Goal: Task Accomplishment & Management: Manage account settings

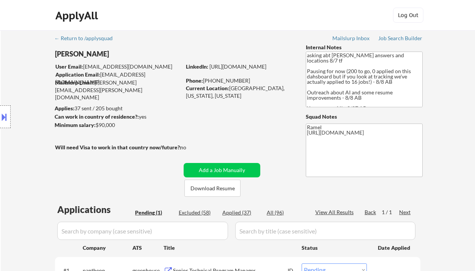
scroll to position [101, 0]
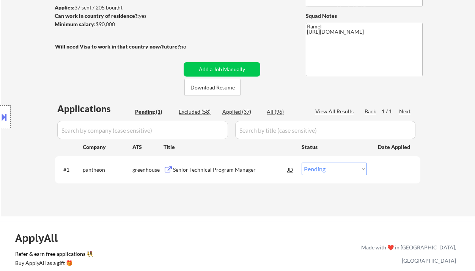
drag, startPoint x: 16, startPoint y: 63, endPoint x: 36, endPoint y: 57, distance: 21.0
click at [16, 63] on div "Location Inclusions:" at bounding box center [68, 117] width 136 height 141
click at [201, 167] on div "Senior Technical Program Manager" at bounding box center [230, 170] width 114 height 8
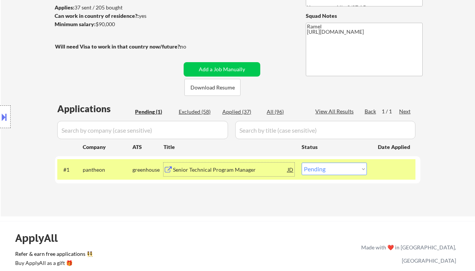
drag, startPoint x: 316, startPoint y: 165, endPoint x: 319, endPoint y: 171, distance: 7.3
click at [316, 165] on select "Choose an option... Pending Applied Excluded (Questions) Excluded (Expired) Exc…" at bounding box center [333, 169] width 65 height 13
select select ""applied""
click at [301, 163] on select "Choose an option... Pending Applied Excluded (Questions) Excluded (Expired) Exc…" at bounding box center [333, 169] width 65 height 13
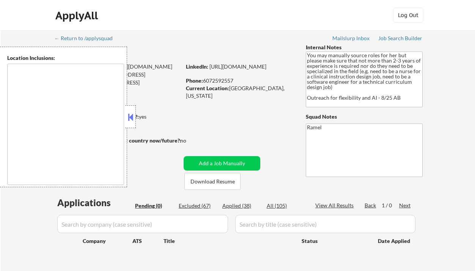
click at [132, 117] on button at bounding box center [130, 116] width 8 height 11
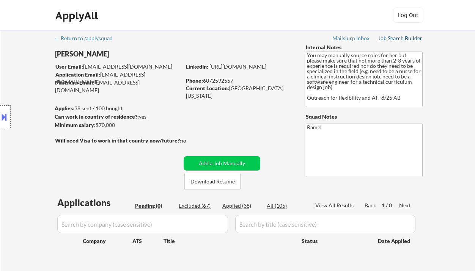
click at [391, 38] on div "Job Search Builder" at bounding box center [400, 38] width 44 height 5
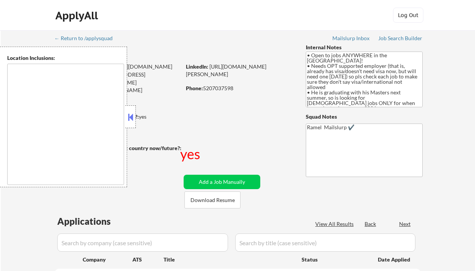
type textarea "country:US"
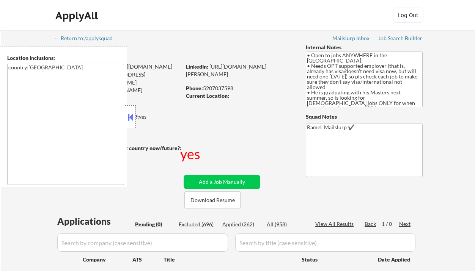
click at [133, 118] on button at bounding box center [130, 116] width 8 height 11
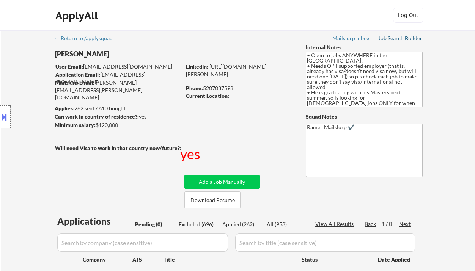
click at [395, 39] on div "Job Search Builder" at bounding box center [400, 38] width 44 height 5
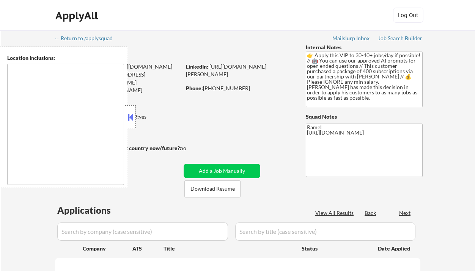
click at [133, 119] on button at bounding box center [130, 116] width 8 height 11
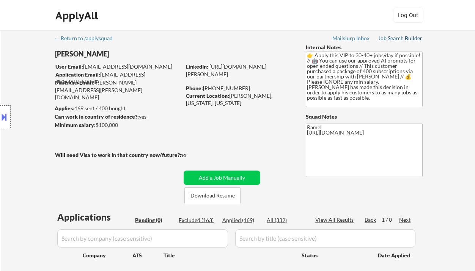
click at [401, 39] on div "Job Search Builder" at bounding box center [400, 38] width 44 height 5
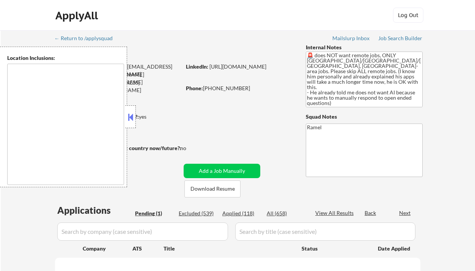
type textarea "remote"
click at [132, 116] on button at bounding box center [130, 116] width 8 height 11
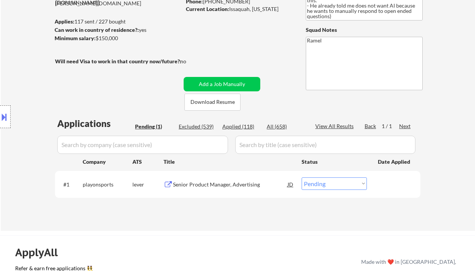
scroll to position [101, 0]
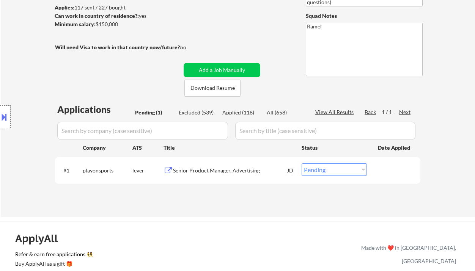
click at [215, 172] on div "Senior Product Manager, Advertising" at bounding box center [230, 171] width 114 height 8
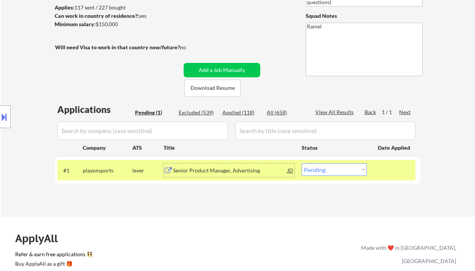
drag, startPoint x: 349, startPoint y: 166, endPoint x: 348, endPoint y: 175, distance: 8.8
click at [349, 166] on select "Choose an option... Pending Applied Excluded (Questions) Excluded (Expired) Exc…" at bounding box center [333, 169] width 65 height 13
select select ""excluded__location_""
click at [301, 163] on select "Choose an option... Pending Applied Excluded (Questions) Excluded (Expired) Exc…" at bounding box center [333, 169] width 65 height 13
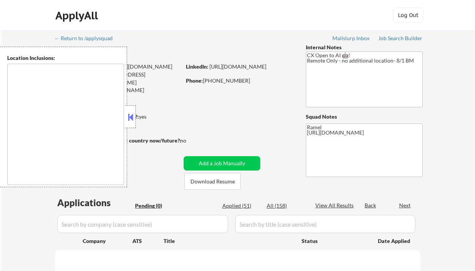
type textarea "remote"
click at [131, 113] on button at bounding box center [130, 116] width 8 height 11
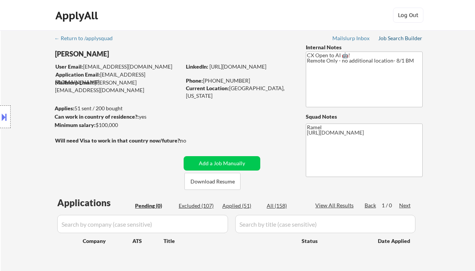
click at [408, 39] on div "Job Search Builder" at bounding box center [400, 38] width 44 height 5
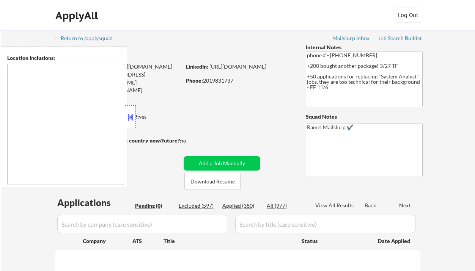
click at [131, 118] on button at bounding box center [130, 116] width 8 height 11
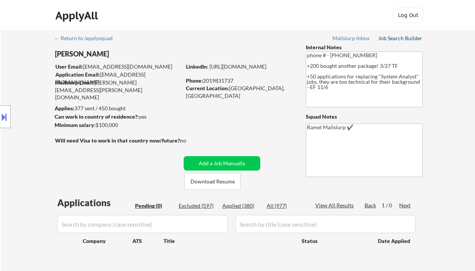
click at [406, 41] on div "Job Search Builder" at bounding box center [400, 38] width 44 height 5
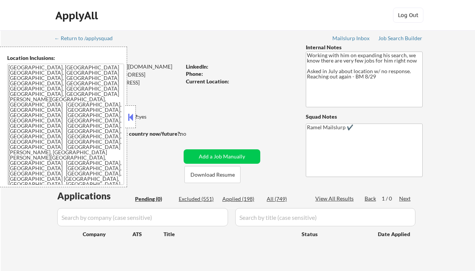
drag, startPoint x: 0, startPoint y: 0, endPoint x: 132, endPoint y: 123, distance: 180.3
click at [132, 123] on div at bounding box center [130, 116] width 11 height 23
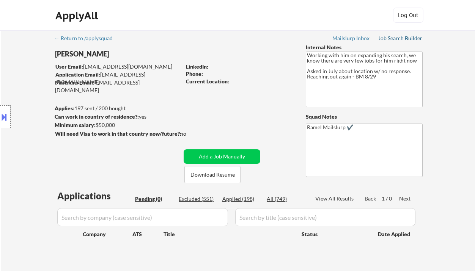
click at [403, 38] on div "Job Search Builder" at bounding box center [400, 38] width 44 height 5
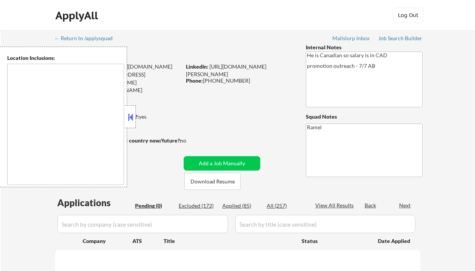
click at [132, 117] on button at bounding box center [130, 116] width 8 height 11
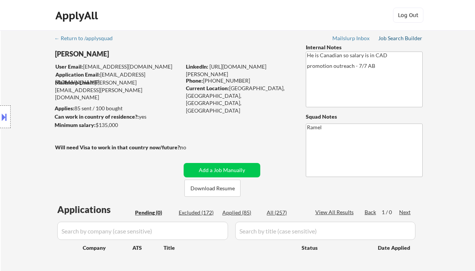
click at [398, 38] on div "Job Search Builder" at bounding box center [400, 38] width 44 height 5
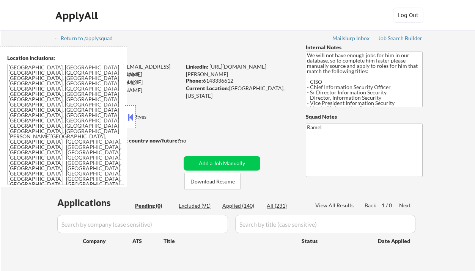
drag, startPoint x: 0, startPoint y: 0, endPoint x: 132, endPoint y: 117, distance: 176.4
click at [132, 117] on button at bounding box center [130, 116] width 8 height 11
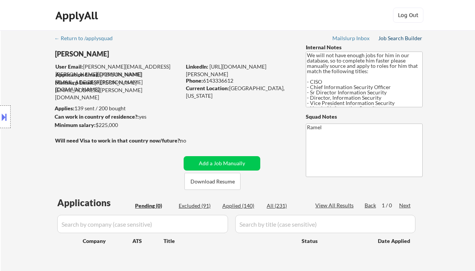
click at [397, 42] on link "Job Search Builder" at bounding box center [400, 39] width 44 height 8
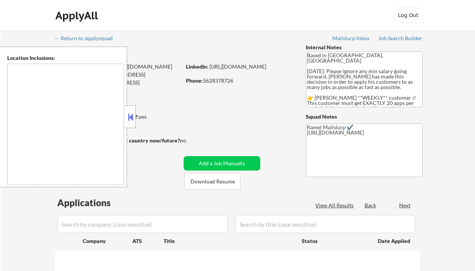
scroll to position [50, 0]
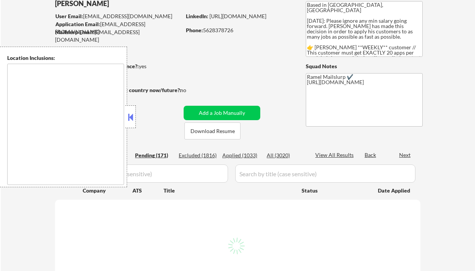
type textarea "[GEOGRAPHIC_DATA], [GEOGRAPHIC_DATA] [GEOGRAPHIC_DATA], [GEOGRAPHIC_DATA] [GEOG…"
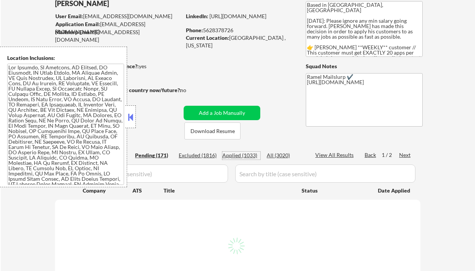
click at [249, 156] on div "Applied (1033)" at bounding box center [241, 156] width 38 height 8
click at [129, 113] on button at bounding box center [130, 116] width 8 height 11
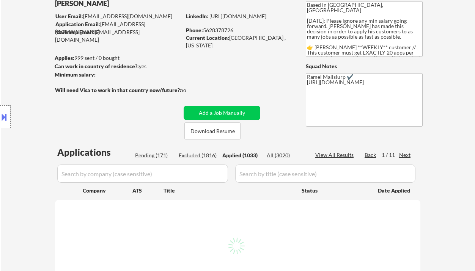
select select ""applied""
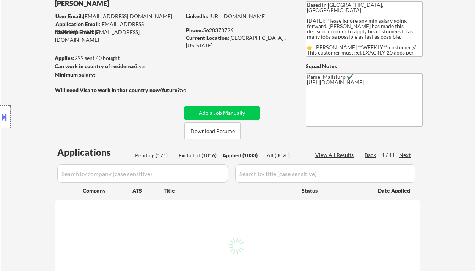
select select ""applied""
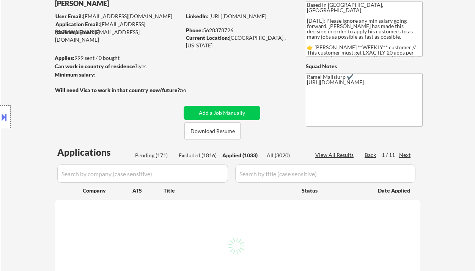
select select ""applied""
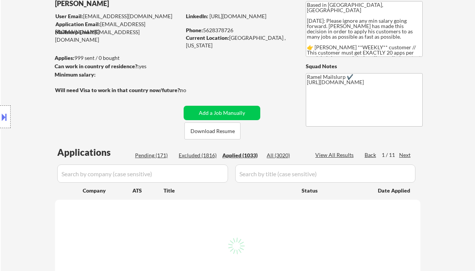
select select ""applied""
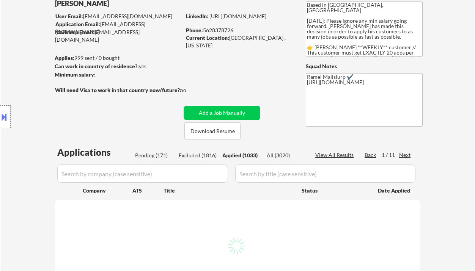
select select ""applied""
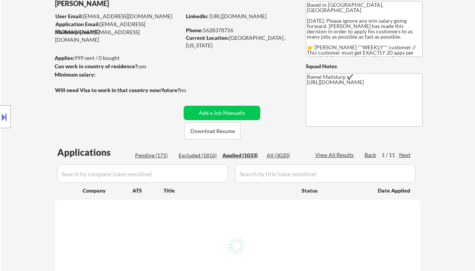
select select ""applied""
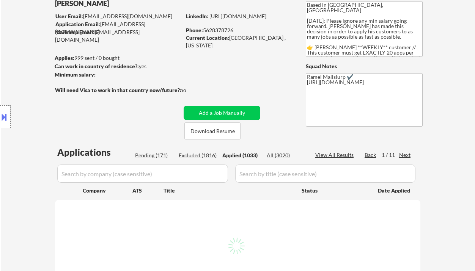
select select ""applied""
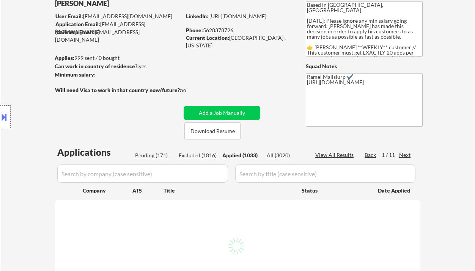
select select ""applied""
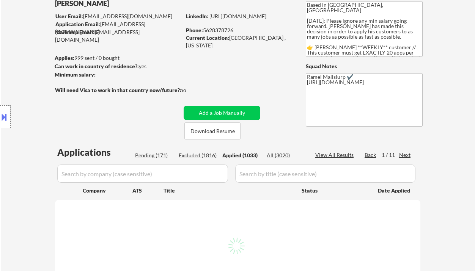
select select ""applied""
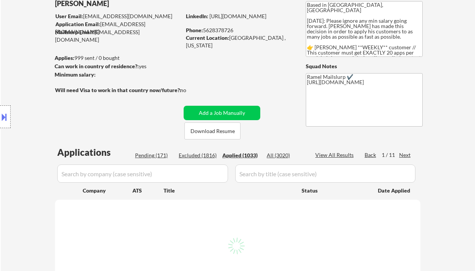
select select ""applied""
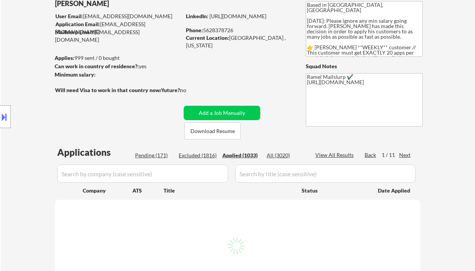
select select ""applied""
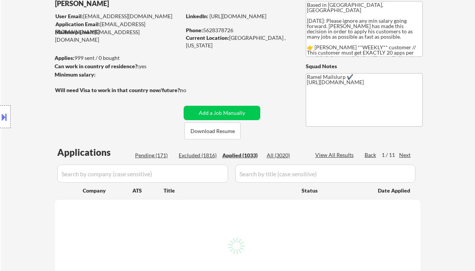
select select ""applied""
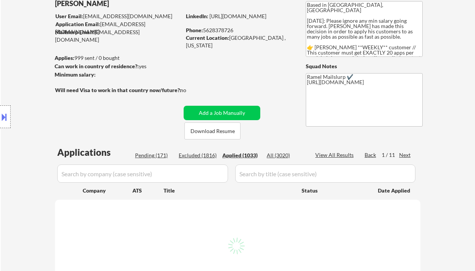
select select ""applied""
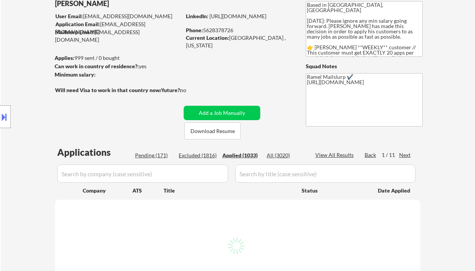
select select ""applied""
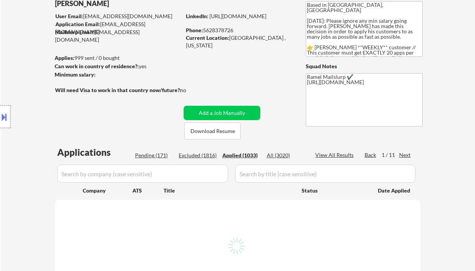
select select ""applied""
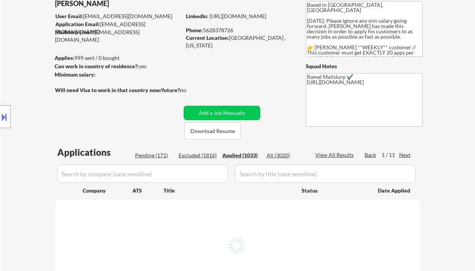
select select ""applied""
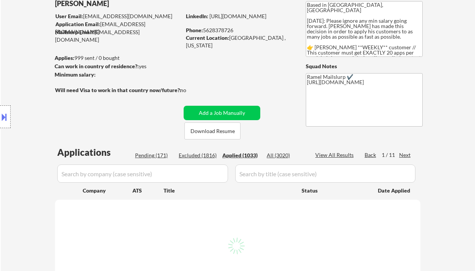
select select ""applied""
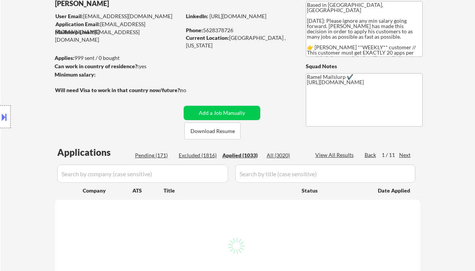
select select ""applied""
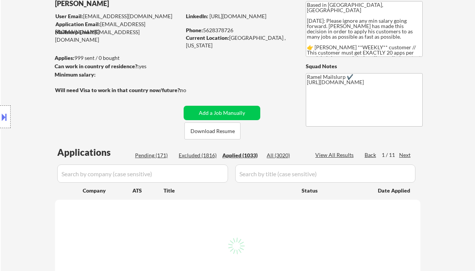
select select ""applied""
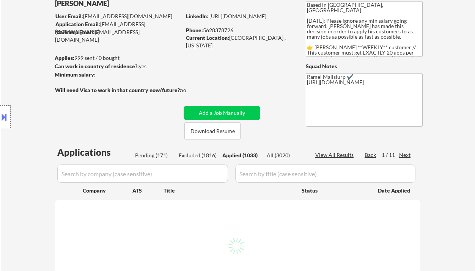
select select ""applied""
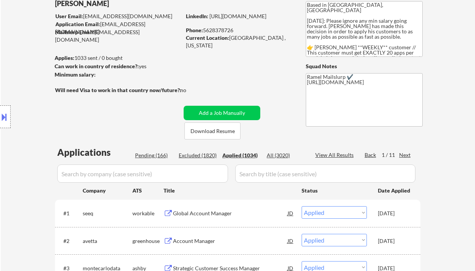
scroll to position [0, 0]
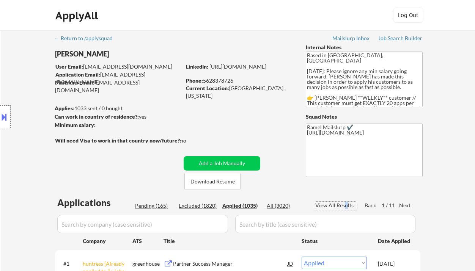
click at [346, 205] on div "View All Results" at bounding box center [335, 206] width 41 height 8
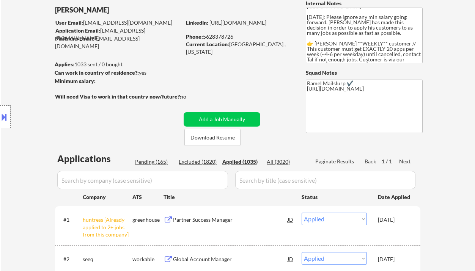
scroll to position [101, 0]
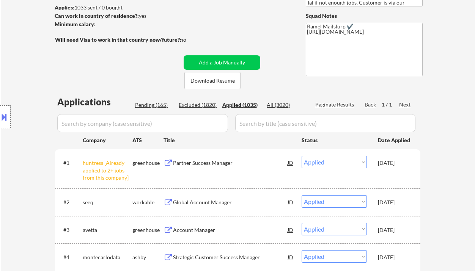
select select ""applied""
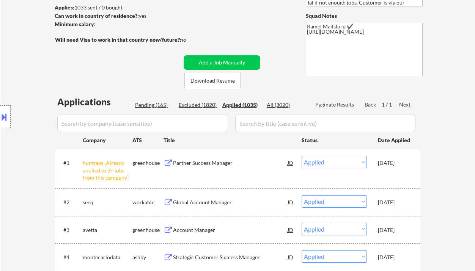
select select ""applied""
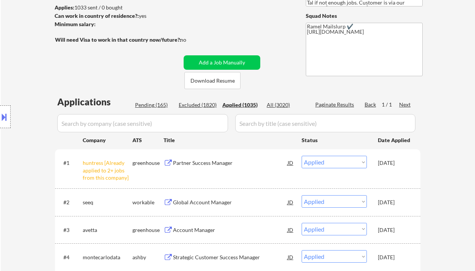
select select ""applied""
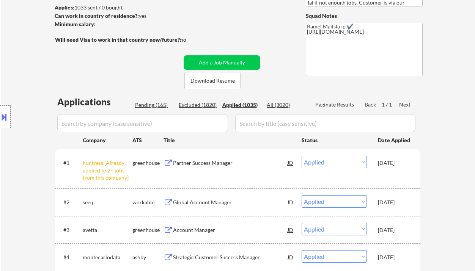
select select ""applied""
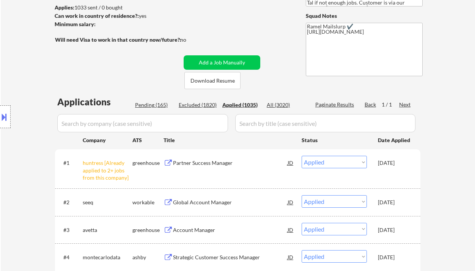
select select ""applied""
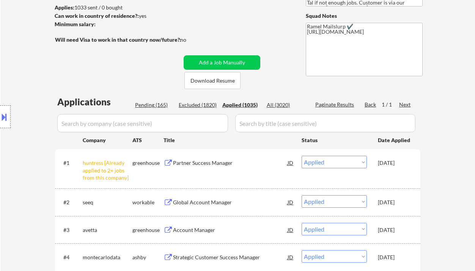
select select ""applied""
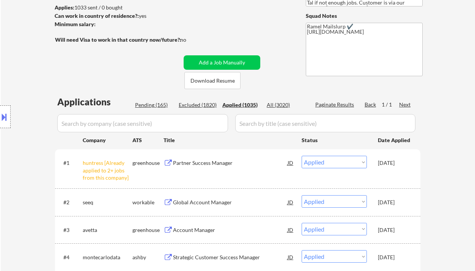
select select ""applied""
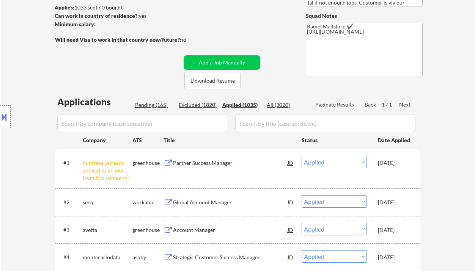
select select ""applied""
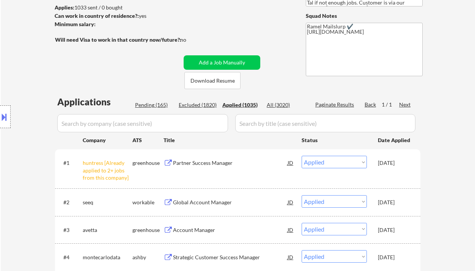
select select ""applied""
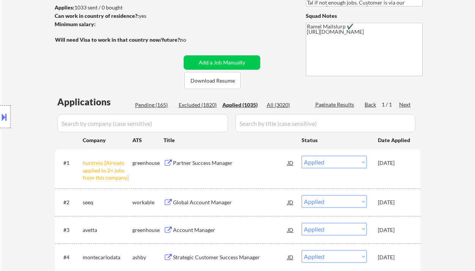
select select ""applied""
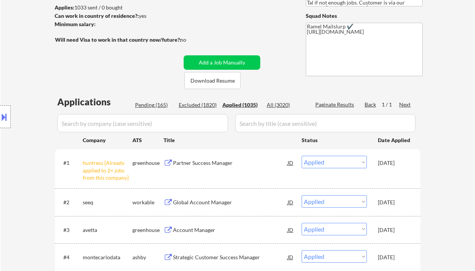
select select ""applied""
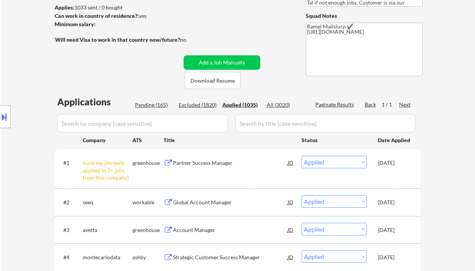
select select ""applied""
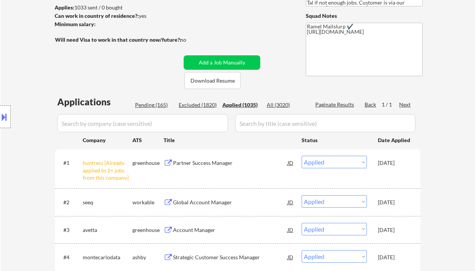
select select ""applied""
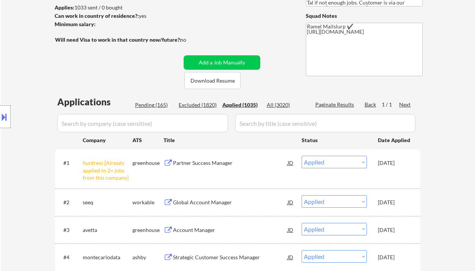
select select ""applied""
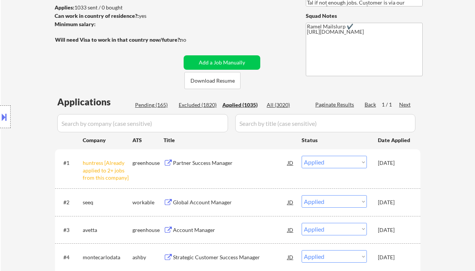
select select ""applied""
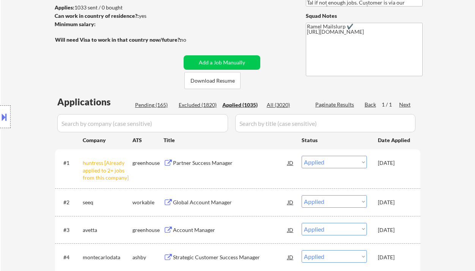
select select ""applied""
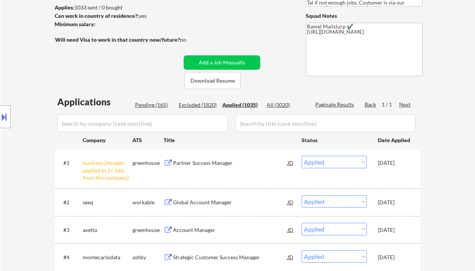
select select ""applied""
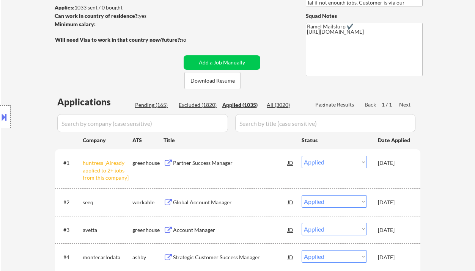
select select ""applied""
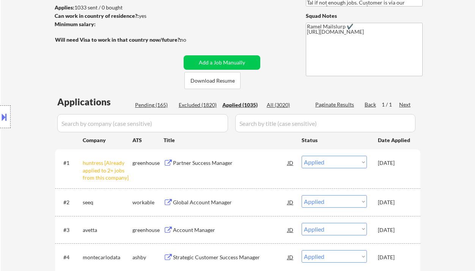
select select ""applied""
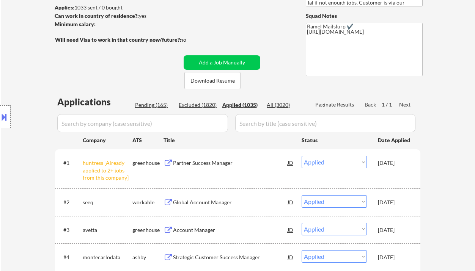
select select ""applied""
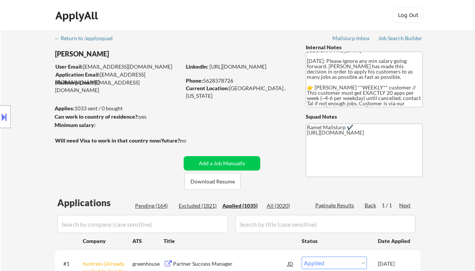
click at [226, 77] on div "Phone: 5628378726" at bounding box center [239, 81] width 107 height 8
click at [25, 66] on div "Location Inclusions:" at bounding box center [68, 117] width 136 height 141
click at [219, 81] on div "Phone: 5628378726" at bounding box center [239, 81] width 107 height 8
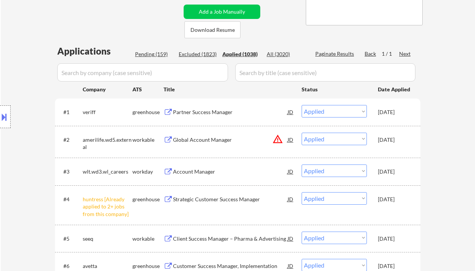
scroll to position [101, 0]
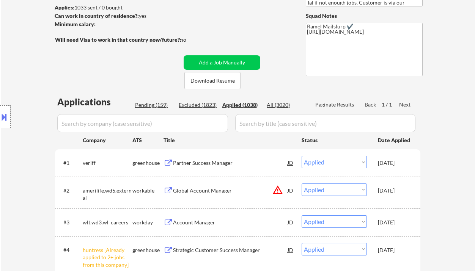
click at [251, 108] on div "Applied (1038)" at bounding box center [241, 105] width 38 height 8
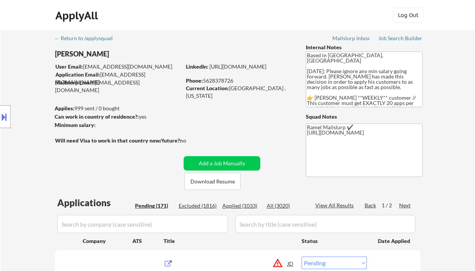
select select ""pending""
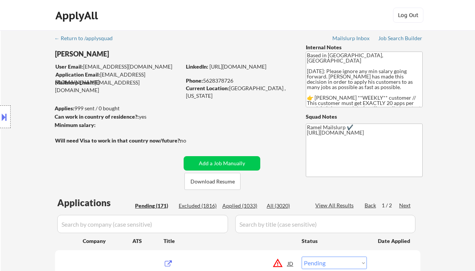
select select ""pending""
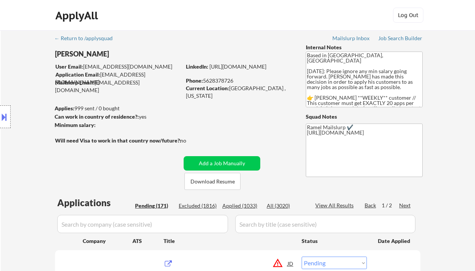
select select ""pending""
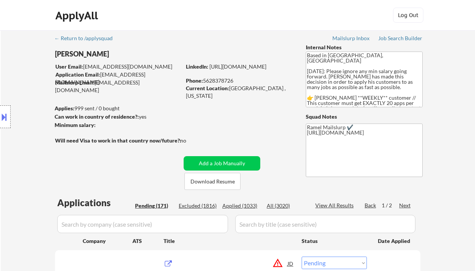
select select ""pending""
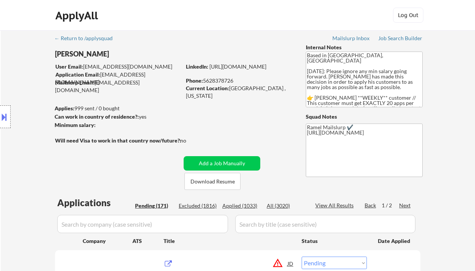
select select ""pending""
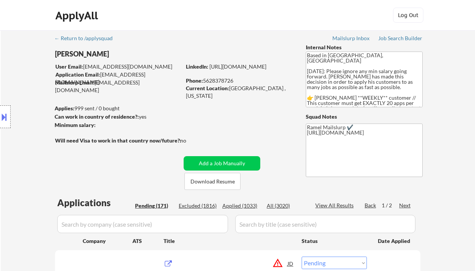
select select ""pending""
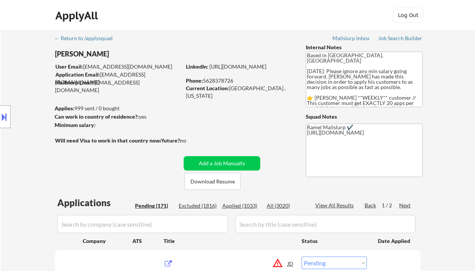
select select ""pending""
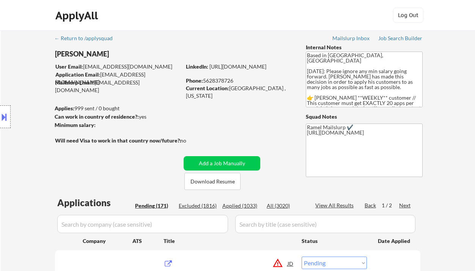
select select ""pending""
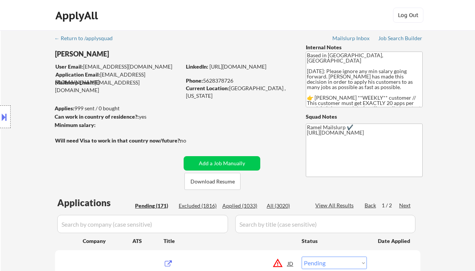
select select ""pending""
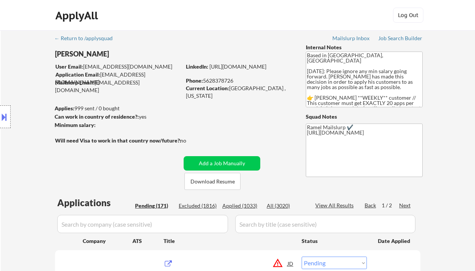
select select ""pending""
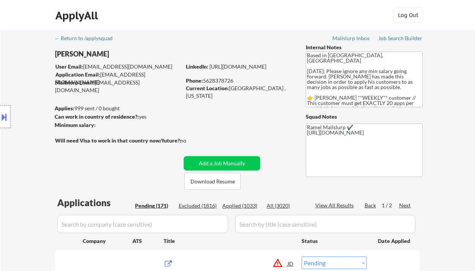
select select ""pending""
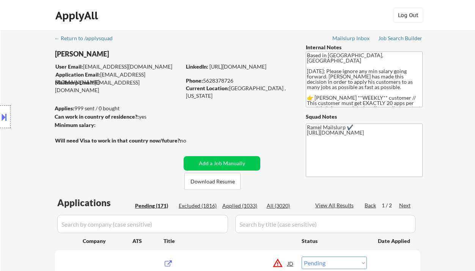
select select ""pending""
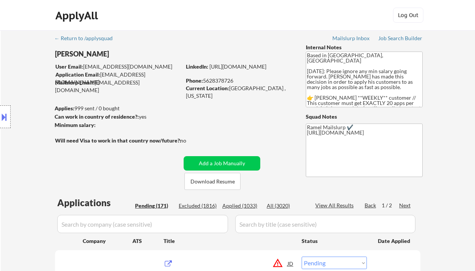
select select ""pending""
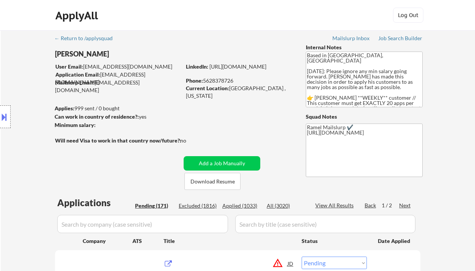
select select ""pending""
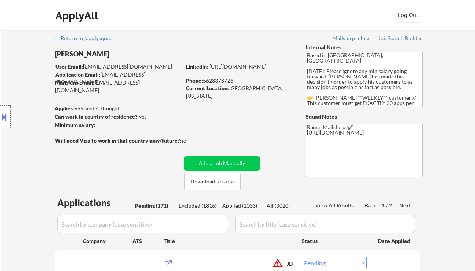
select select ""pending""
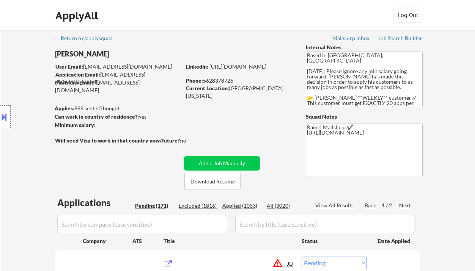
select select ""pending""
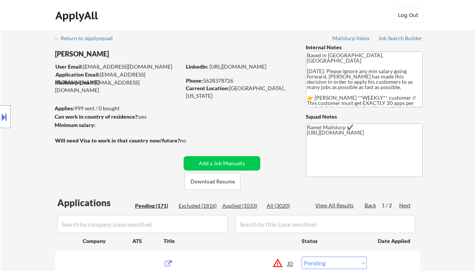
select select ""pending""
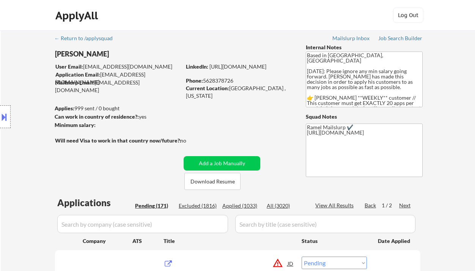
select select ""pending""
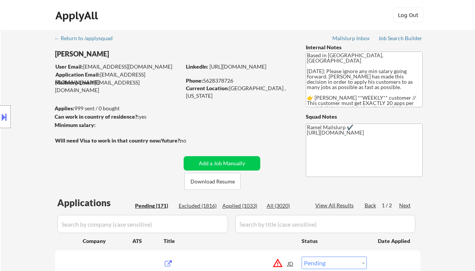
select select ""pending""
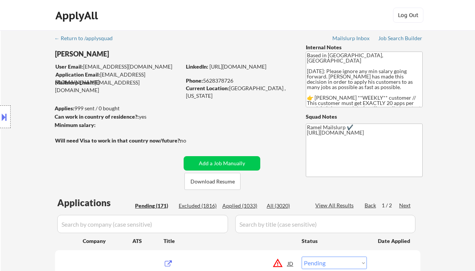
select select ""pending""
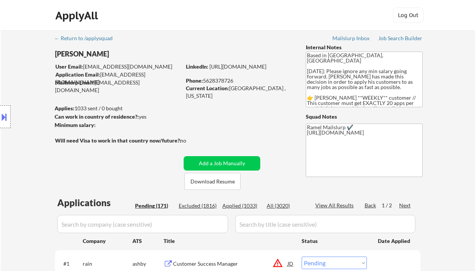
scroll to position [152, 0]
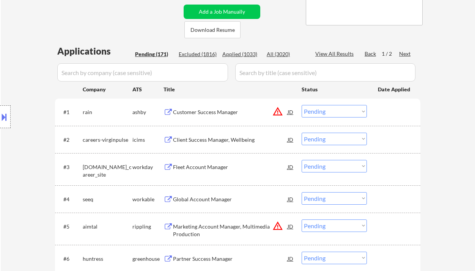
click at [21, 121] on div "Location Inclusions:" at bounding box center [68, 117] width 136 height 141
click at [210, 113] on div "Customer Success Manager" at bounding box center [230, 112] width 114 height 8
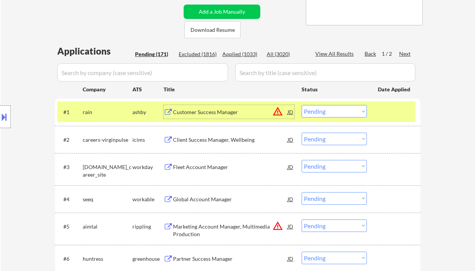
click at [331, 113] on select "Choose an option... Pending Applied Excluded (Questions) Excluded (Expired) Exc…" at bounding box center [333, 111] width 65 height 13
click at [301, 105] on select "Choose an option... Pending Applied Excluded (Questions) Excluded (Expired) Exc…" at bounding box center [333, 111] width 65 height 13
select select ""pending""
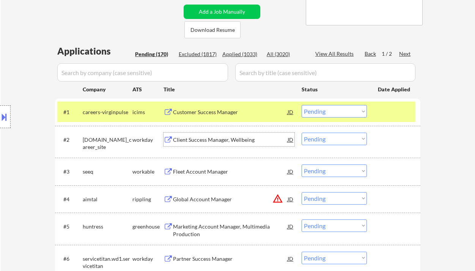
click at [210, 137] on div "Client Success Manager, Wellbeing" at bounding box center [230, 140] width 114 height 8
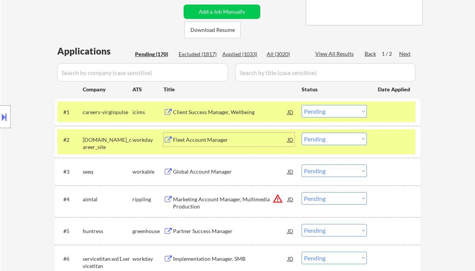
scroll to position [50, 0]
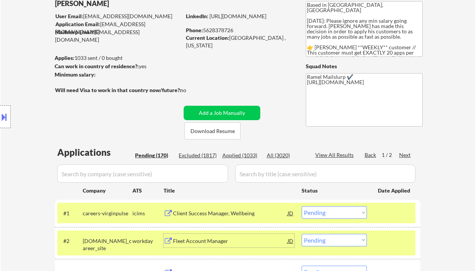
click at [228, 30] on div "Phone: 5628378726" at bounding box center [239, 31] width 107 height 8
copy div "5628378726"
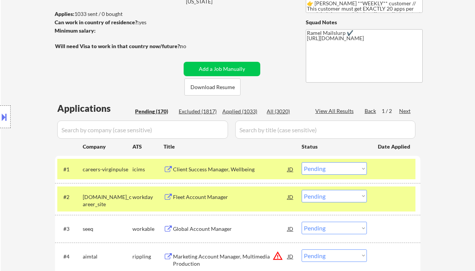
scroll to position [101, 0]
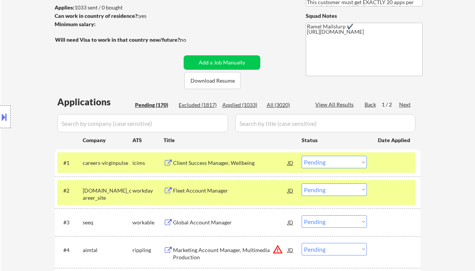
click at [343, 193] on select "Choose an option... Pending Applied Excluded (Questions) Excluded (Expired) Exc…" at bounding box center [333, 189] width 65 height 13
click at [340, 190] on select "Choose an option... Pending Applied Excluded (Questions) Excluded (Expired) Exc…" at bounding box center [333, 189] width 65 height 13
click at [301, 183] on select "Choose an option... Pending Applied Excluded (Questions) Excluded (Expired) Exc…" at bounding box center [333, 189] width 65 height 13
click at [224, 162] on div "Client Success Manager, Wellbeing" at bounding box center [230, 163] width 114 height 8
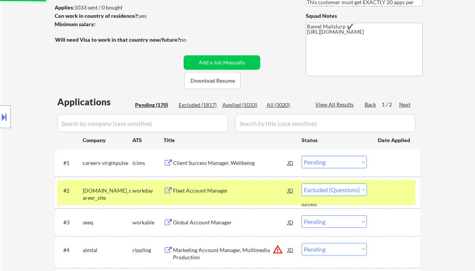
select select ""pending""
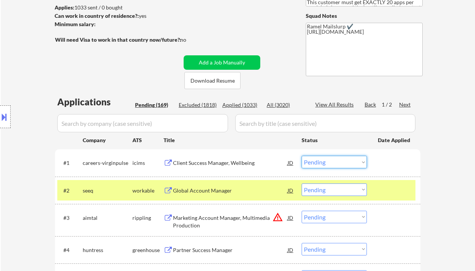
click at [361, 164] on select "Choose an option... Pending Applied Excluded (Questions) Excluded (Expired) Exc…" at bounding box center [333, 162] width 65 height 13
click at [301, 156] on select "Choose an option... Pending Applied Excluded (Questions) Excluded (Expired) Exc…" at bounding box center [333, 162] width 65 height 13
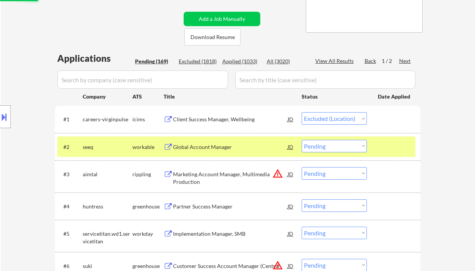
scroll to position [152, 0]
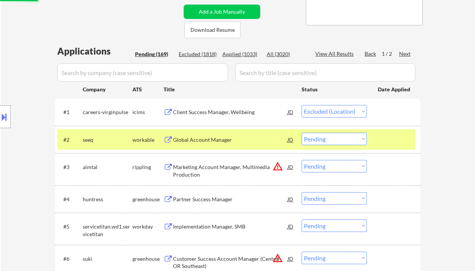
click at [212, 141] on div "Global Account Manager" at bounding box center [230, 140] width 114 height 8
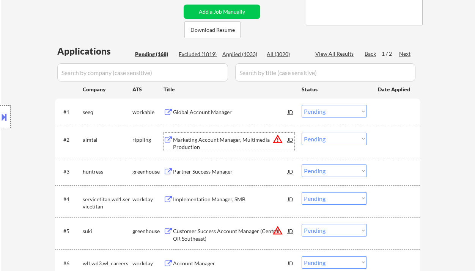
drag, startPoint x: 315, startPoint y: 109, endPoint x: 320, endPoint y: 117, distance: 9.4
click at [315, 109] on select "Choose an option... Pending Applied Excluded (Questions) Excluded (Expired) Exc…" at bounding box center [333, 111] width 65 height 13
select select ""applied""
click at [301, 105] on select "Choose an option... Pending Applied Excluded (Questions) Excluded (Expired) Exc…" at bounding box center [333, 111] width 65 height 13
click at [325, 137] on select "Choose an option... Pending Applied Excluded (Questions) Excluded (Expired) Exc…" at bounding box center [333, 139] width 65 height 13
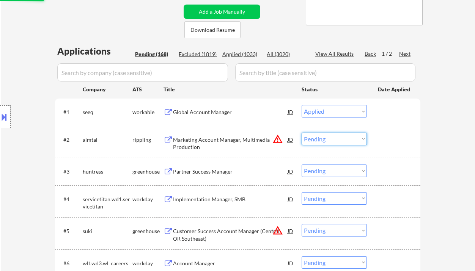
select select ""excluded__location_""
click at [301, 133] on select "Choose an option... Pending Applied Excluded (Questions) Excluded (Expired) Exc…" at bounding box center [333, 139] width 65 height 13
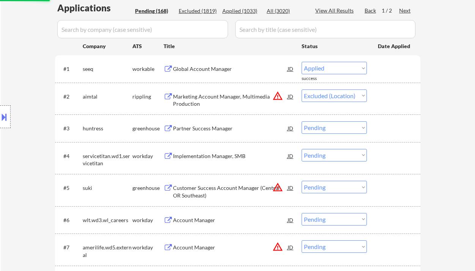
scroll to position [202, 0]
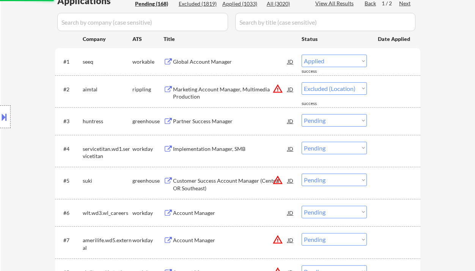
click at [216, 122] on div "Partner Success Manager" at bounding box center [230, 122] width 114 height 8
select select ""pending""
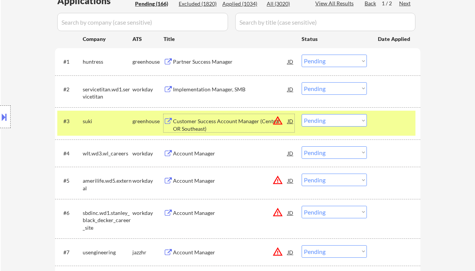
click at [209, 60] on div "Partner Success Manager" at bounding box center [230, 62] width 114 height 8
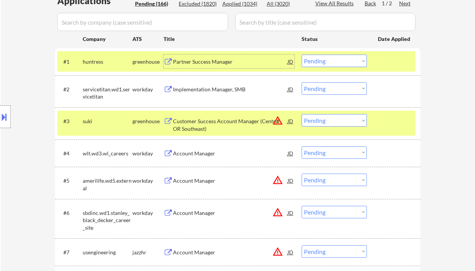
drag, startPoint x: 323, startPoint y: 60, endPoint x: 326, endPoint y: 66, distance: 6.6
click at [323, 60] on select "Choose an option... Pending Applied Excluded (Questions) Excluded (Expired) Exc…" at bounding box center [333, 61] width 65 height 13
click at [301, 55] on select "Choose an option... Pending Applied Excluded (Questions) Excluded (Expired) Exc…" at bounding box center [333, 61] width 65 height 13
click at [204, 90] on div "Implementation Manager, SMB" at bounding box center [230, 90] width 114 height 8
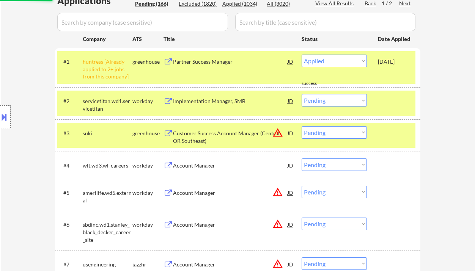
select select ""pending""
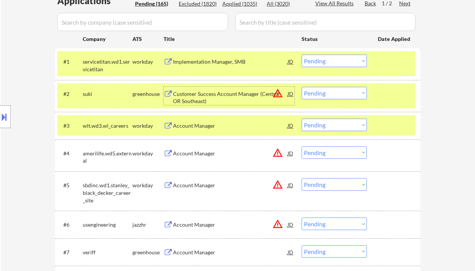
click at [317, 94] on select "Choose an option... Pending Applied Excluded (Questions) Excluded (Expired) Exc…" at bounding box center [333, 93] width 65 height 13
click at [301, 87] on select "Choose an option... Pending Applied Excluded (Questions) Excluded (Expired) Exc…" at bounding box center [333, 93] width 65 height 13
click at [195, 127] on div "Account Manager" at bounding box center [230, 126] width 114 height 8
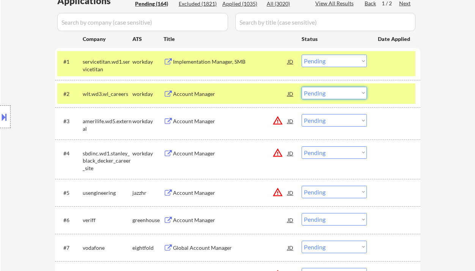
drag, startPoint x: 328, startPoint y: 93, endPoint x: 329, endPoint y: 99, distance: 5.7
click at [328, 93] on select "Choose an option... Pending Applied Excluded (Questions) Excluded (Expired) Exc…" at bounding box center [333, 93] width 65 height 13
click at [301, 87] on select "Choose an option... Pending Applied Excluded (Questions) Excluded (Expired) Exc…" at bounding box center [333, 93] width 65 height 13
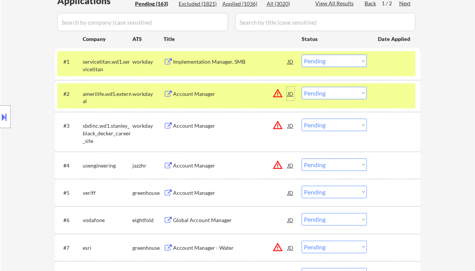
click at [293, 91] on div "JD" at bounding box center [291, 94] width 8 height 14
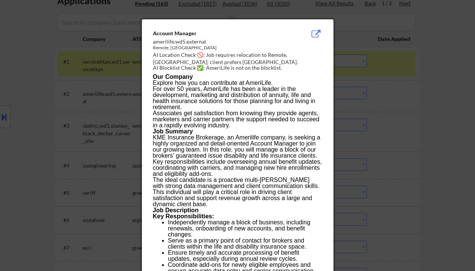
click at [397, 121] on div at bounding box center [237, 135] width 475 height 271
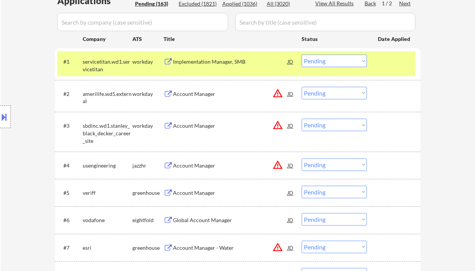
click at [209, 96] on div "Account Manager" at bounding box center [230, 94] width 114 height 8
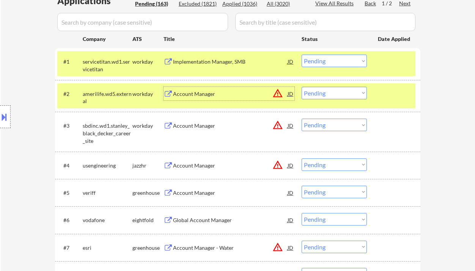
click at [194, 95] on div "Account Manager" at bounding box center [230, 94] width 114 height 8
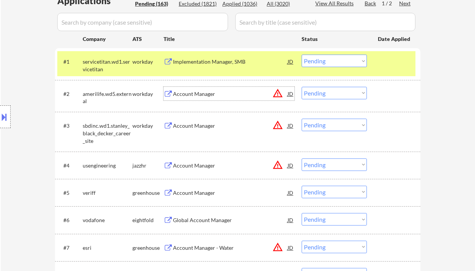
click at [307, 89] on select "Choose an option... Pending Applied Excluded (Questions) Excluded (Expired) Exc…" at bounding box center [333, 93] width 65 height 13
click at [301, 87] on select "Choose an option... Pending Applied Excluded (Questions) Excluded (Expired) Exc…" at bounding box center [333, 93] width 65 height 13
click at [204, 125] on div "Account Manager" at bounding box center [230, 126] width 114 height 8
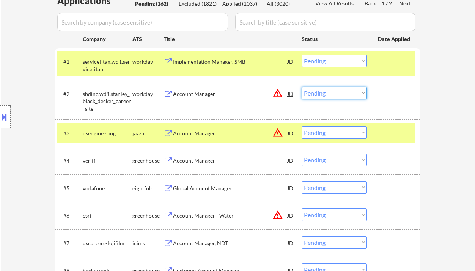
click at [309, 93] on select "Choose an option... Pending Applied Excluded (Questions) Excluded (Expired) Exc…" at bounding box center [333, 93] width 65 height 13
click at [301, 87] on select "Choose an option... Pending Applied Excluded (Questions) Excluded (Expired) Exc…" at bounding box center [333, 93] width 65 height 13
click at [210, 137] on div "Account Manager" at bounding box center [230, 133] width 114 height 14
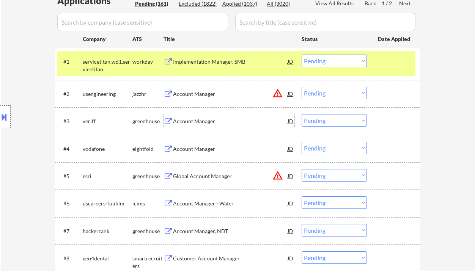
drag, startPoint x: 313, startPoint y: 96, endPoint x: 319, endPoint y: 99, distance: 6.8
click at [313, 96] on select "Choose an option... Pending Applied Excluded (Questions) Excluded (Expired) Exc…" at bounding box center [333, 93] width 65 height 13
click at [301, 87] on select "Choose an option... Pending Applied Excluded (Questions) Excluded (Expired) Exc…" at bounding box center [333, 93] width 65 height 13
click at [203, 124] on div "Account Manager" at bounding box center [230, 122] width 114 height 8
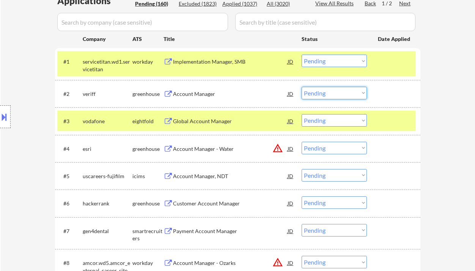
drag, startPoint x: 322, startPoint y: 89, endPoint x: 328, endPoint y: 99, distance: 11.3
click at [322, 89] on select "Choose an option... Pending Applied Excluded (Questions) Excluded (Expired) Exc…" at bounding box center [333, 93] width 65 height 13
click at [301, 87] on select "Choose an option... Pending Applied Excluded (Questions) Excluded (Expired) Exc…" at bounding box center [333, 93] width 65 height 13
select select ""pending""
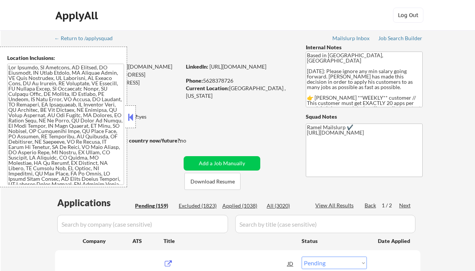
select select ""pending""
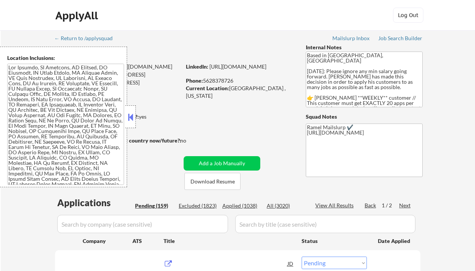
select select ""pending""
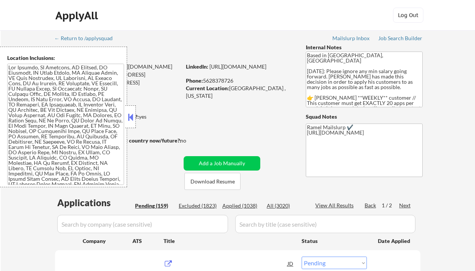
select select ""pending""
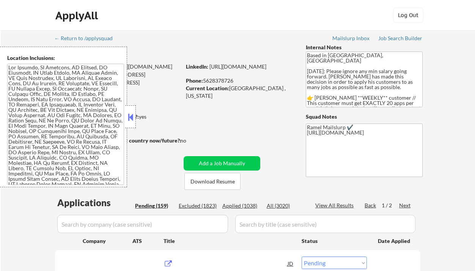
select select ""pending""
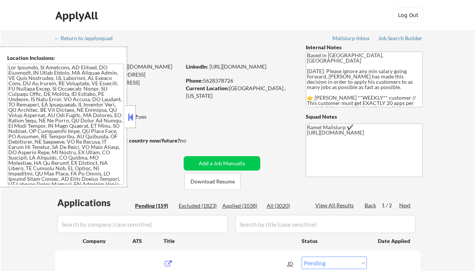
select select ""pending""
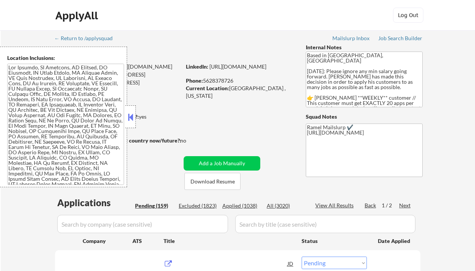
select select ""pending""
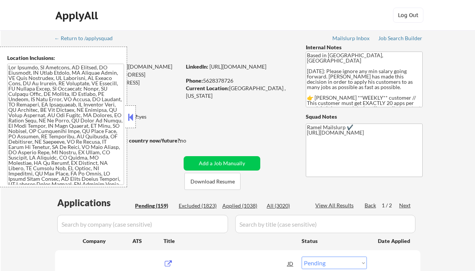
select select ""pending""
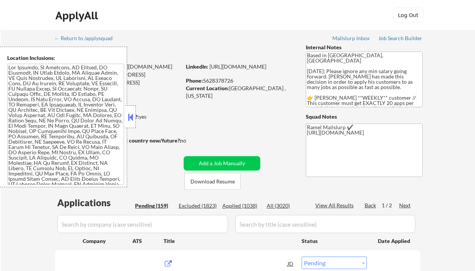
select select ""pending""
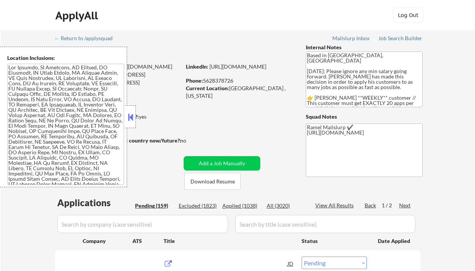
select select ""pending""
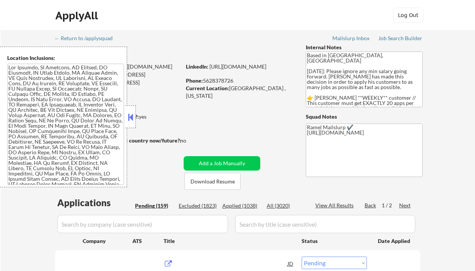
select select ""pending""
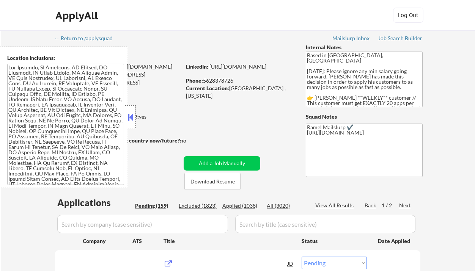
select select ""pending""
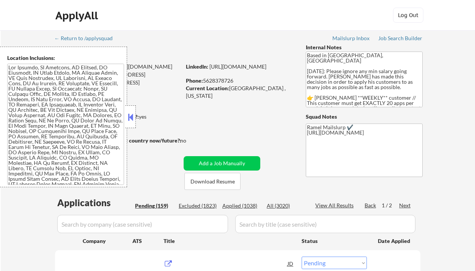
select select ""pending""
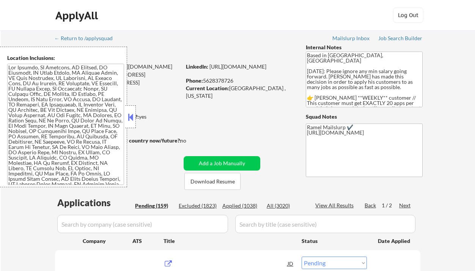
select select ""pending""
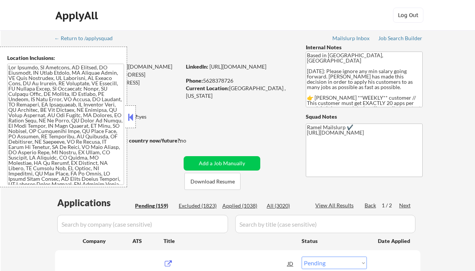
select select ""pending""
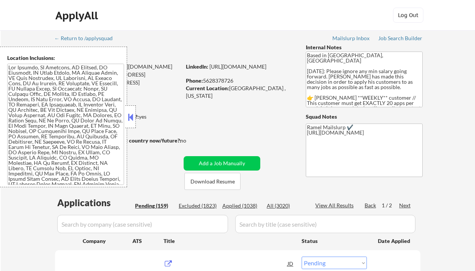
select select ""pending""
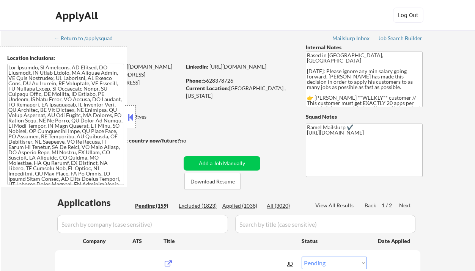
select select ""pending""
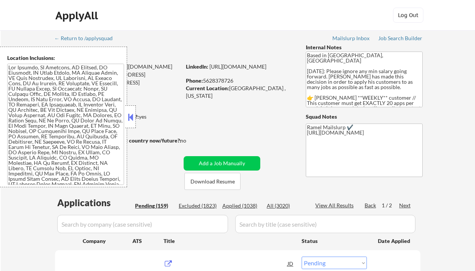
select select ""pending""
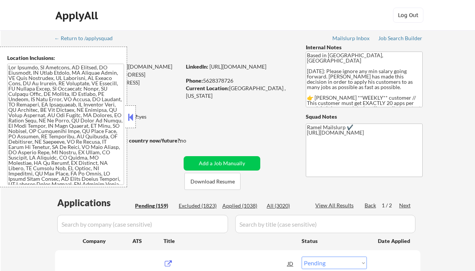
select select ""pending""
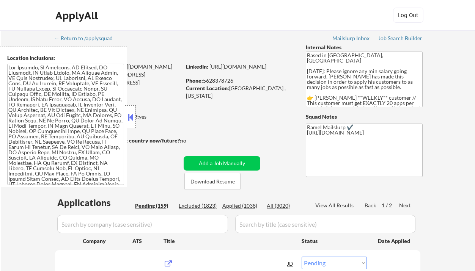
select select ""pending""
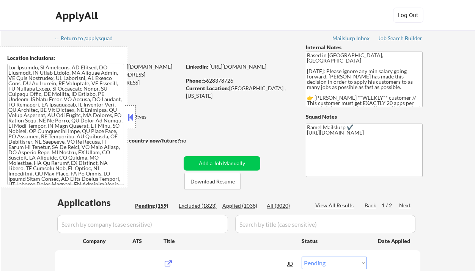
select select ""pending""
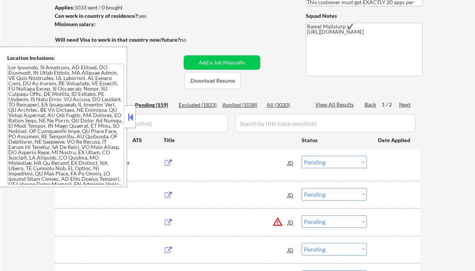
scroll to position [101, 0]
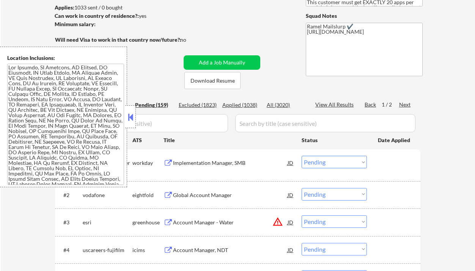
click at [245, 102] on div "Applied (1038)" at bounding box center [241, 105] width 38 height 8
select select ""applied""
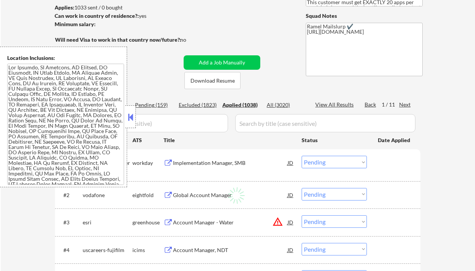
select select ""applied""
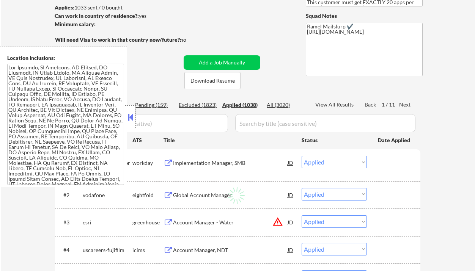
select select ""applied""
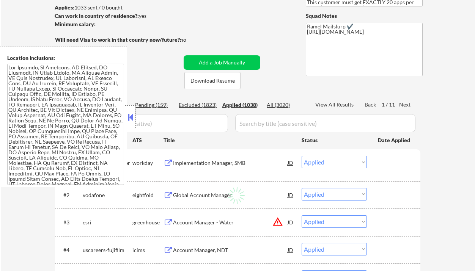
select select ""applied""
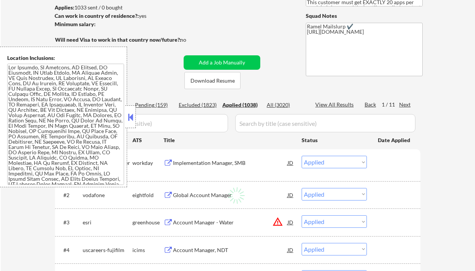
select select ""applied""
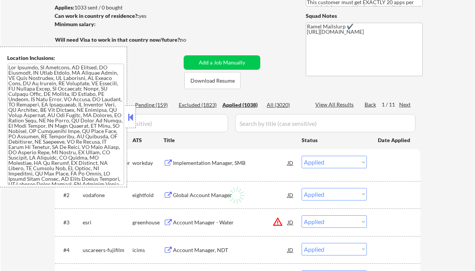
select select ""applied""
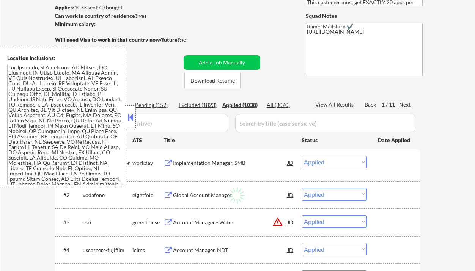
select select ""applied""
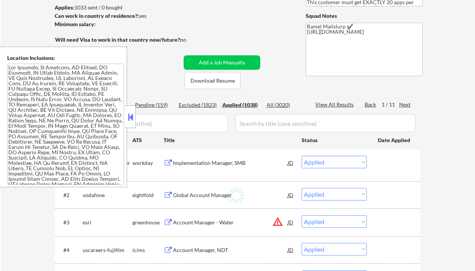
select select ""applied""
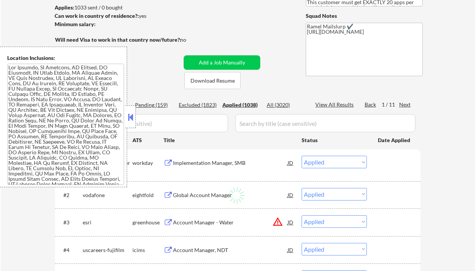
select select ""applied""
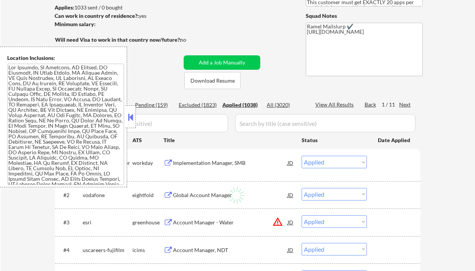
select select ""applied""
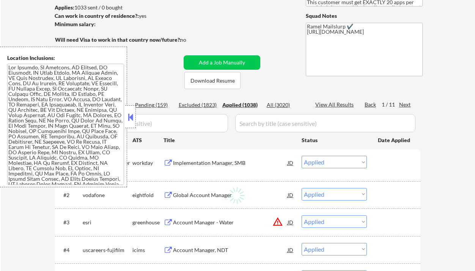
select select ""applied""
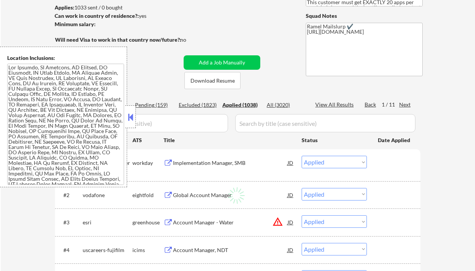
select select ""applied""
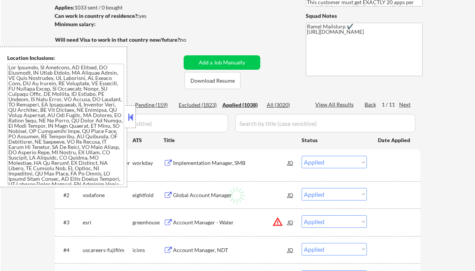
select select ""applied""
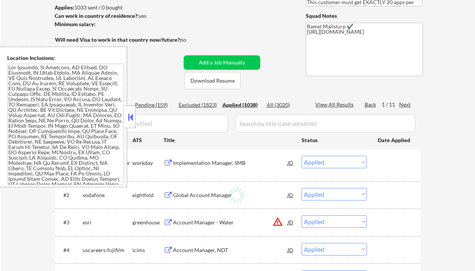
select select ""applied""
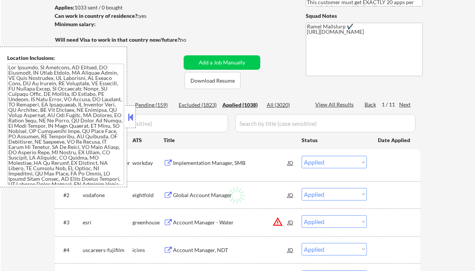
select select ""applied""
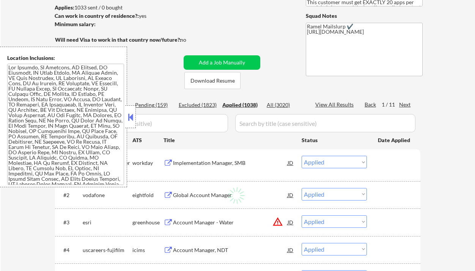
select select ""applied""
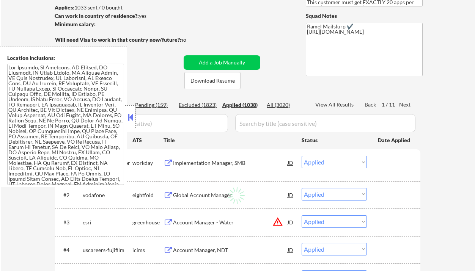
select select ""applied""
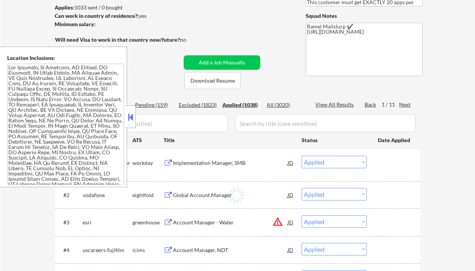
select select ""applied""
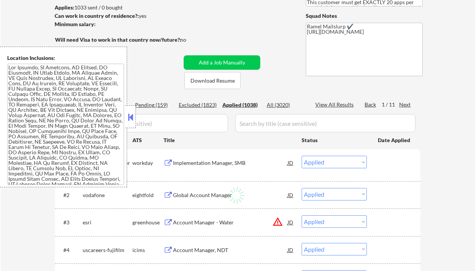
select select ""applied""
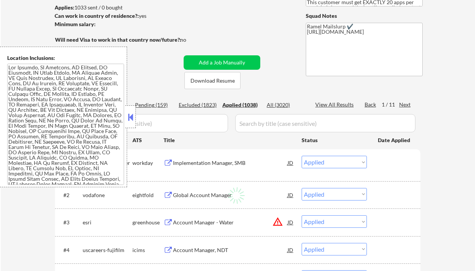
select select ""applied""
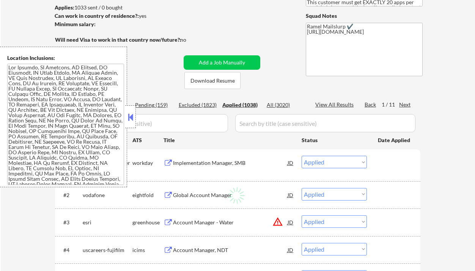
select select ""applied""
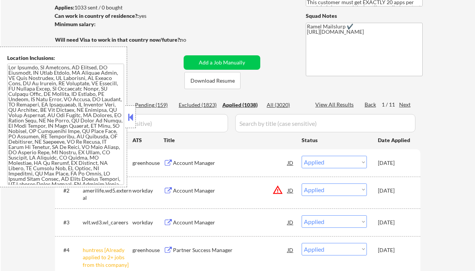
click at [131, 118] on button at bounding box center [130, 116] width 8 height 11
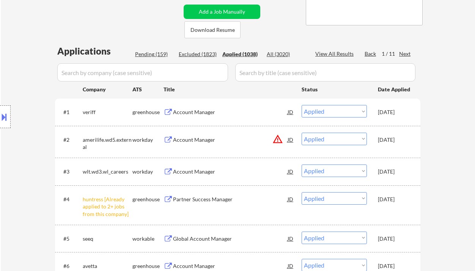
scroll to position [252, 0]
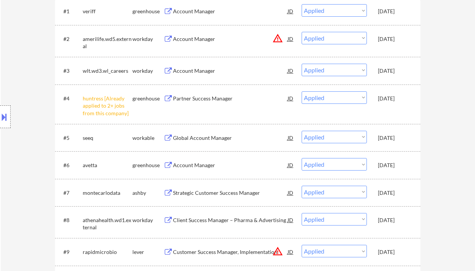
drag, startPoint x: 16, startPoint y: 94, endPoint x: 44, endPoint y: 0, distance: 98.1
click at [16, 94] on div "Location Inclusions:" at bounding box center [68, 117] width 136 height 141
